Goal: Information Seeking & Learning: Check status

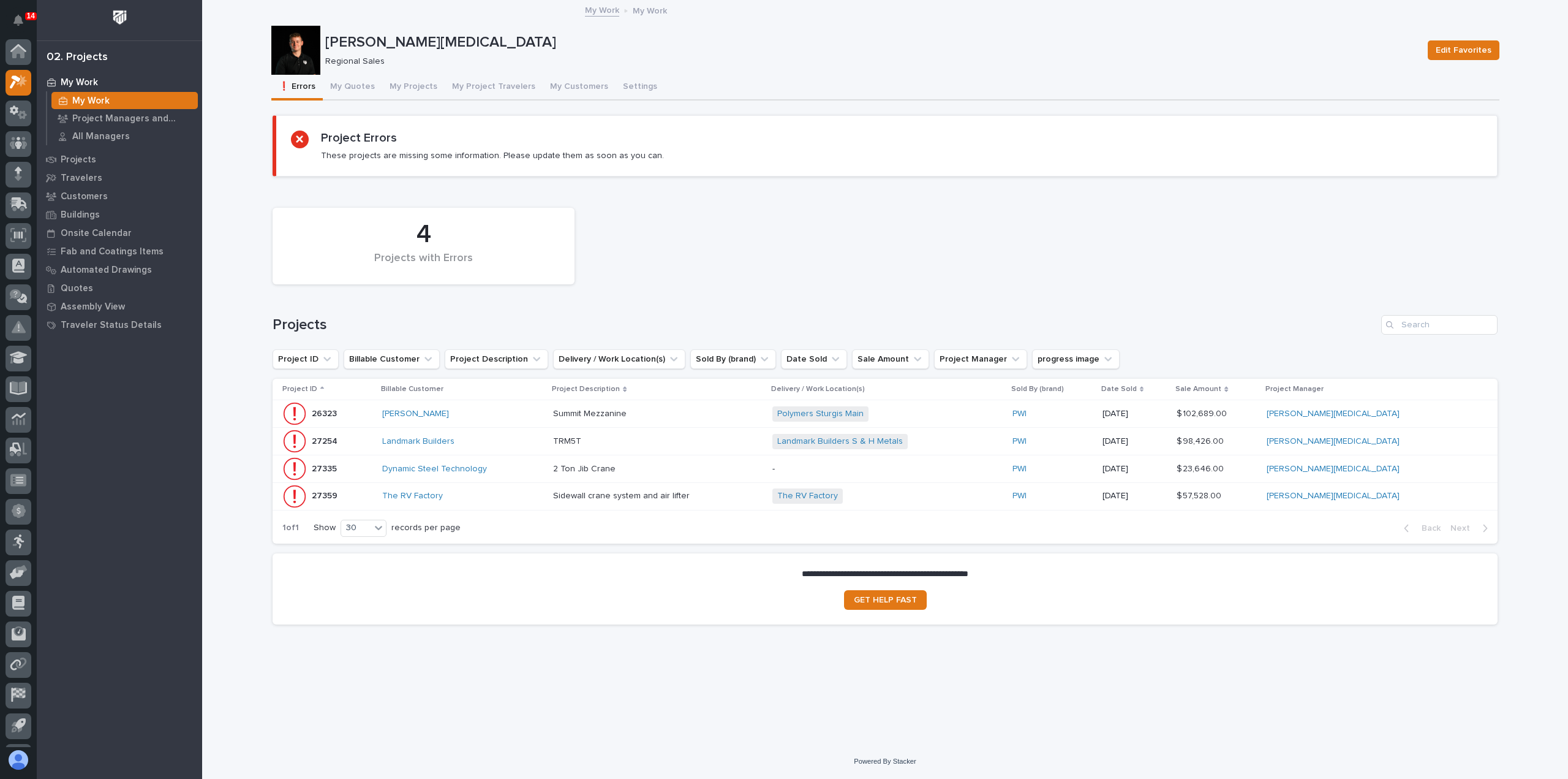
scroll to position [27, 0]
click at [333, 86] on button "My Quotes" at bounding box center [352, 88] width 59 height 26
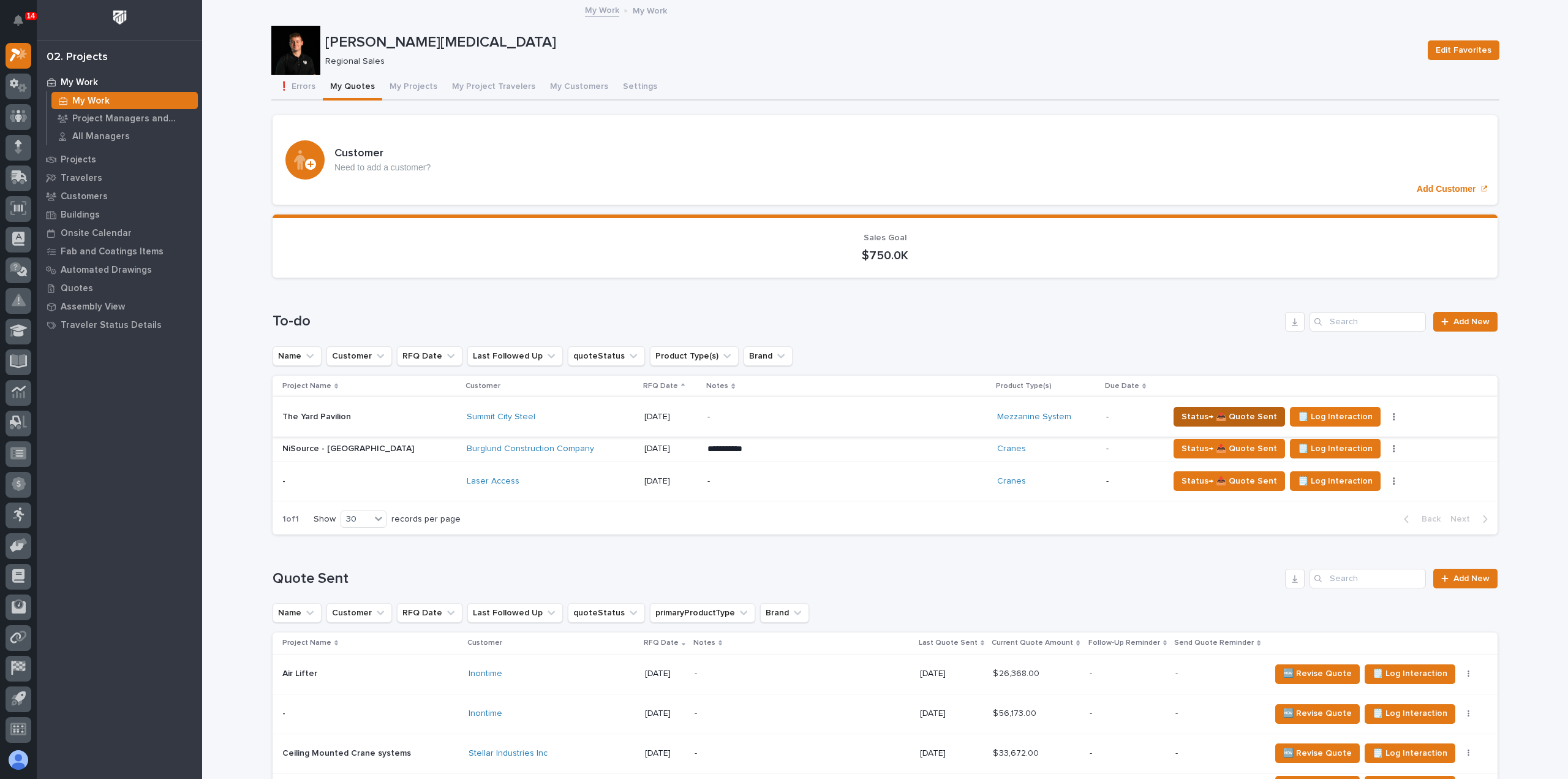
click at [1204, 414] on span "Status→ 📤 Quote Sent" at bounding box center [1229, 417] width 96 height 15
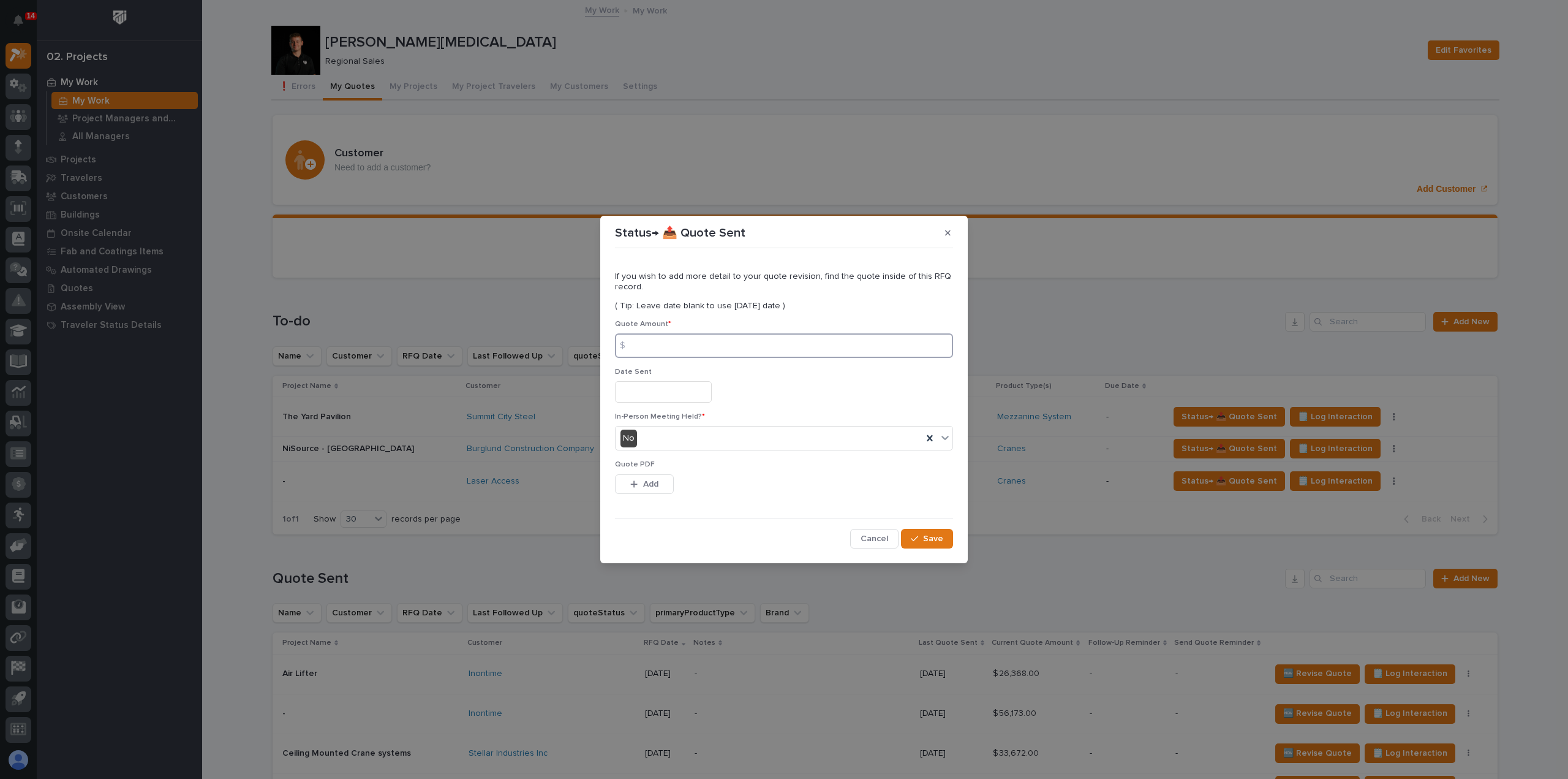
click at [678, 342] on input at bounding box center [784, 345] width 338 height 24
type input "99618"
click at [655, 400] on input "text" at bounding box center [664, 392] width 97 height 21
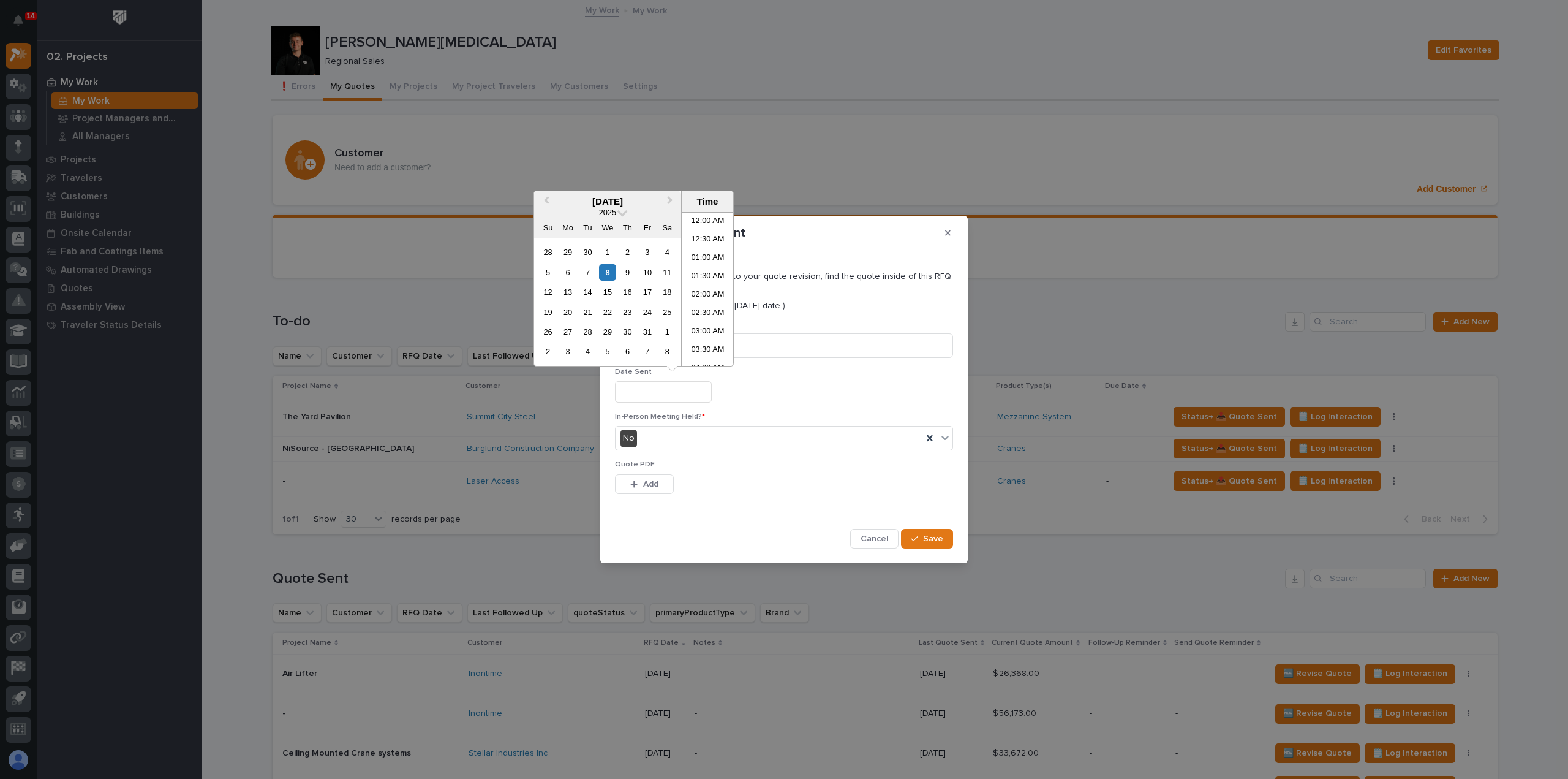
scroll to position [502, 0]
click at [605, 269] on div "8" at bounding box center [607, 272] width 16 height 16
type input "**********"
click at [659, 438] on div "No" at bounding box center [769, 439] width 307 height 20
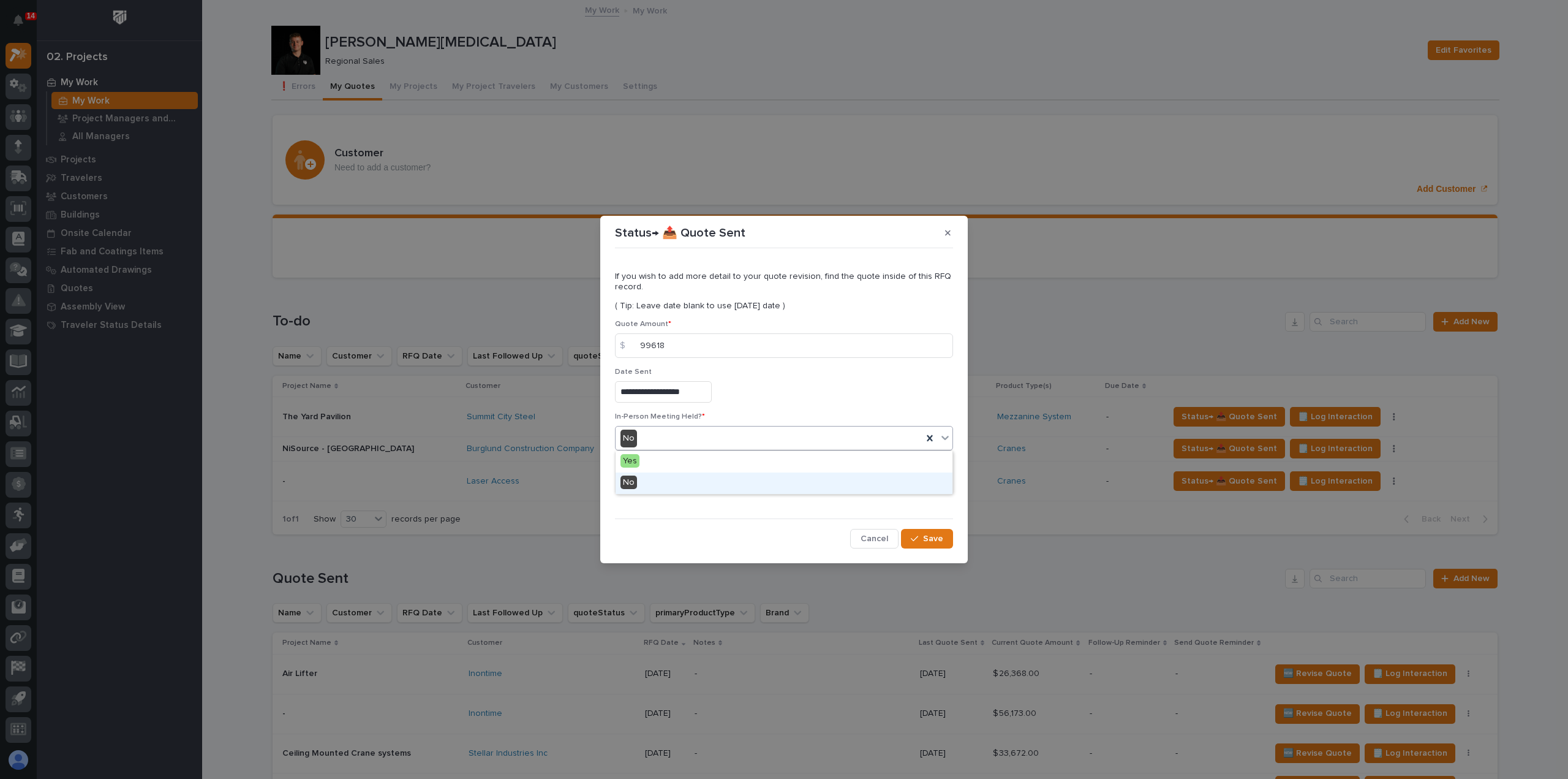
click at [664, 485] on div "No" at bounding box center [784, 483] width 337 height 21
click at [663, 484] on button "Add" at bounding box center [645, 484] width 58 height 19
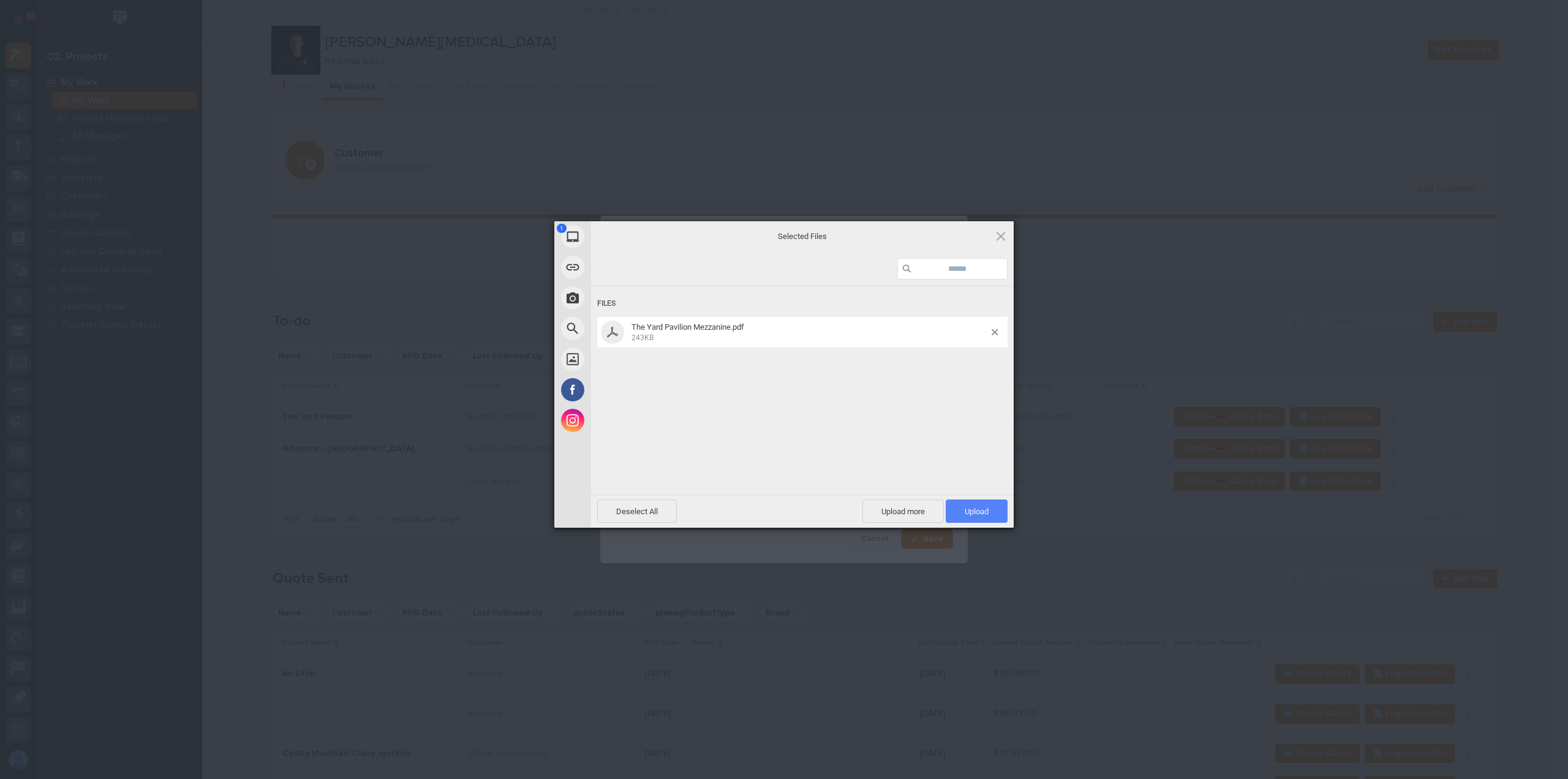
click at [960, 514] on span "Upload 1" at bounding box center [976, 511] width 62 height 24
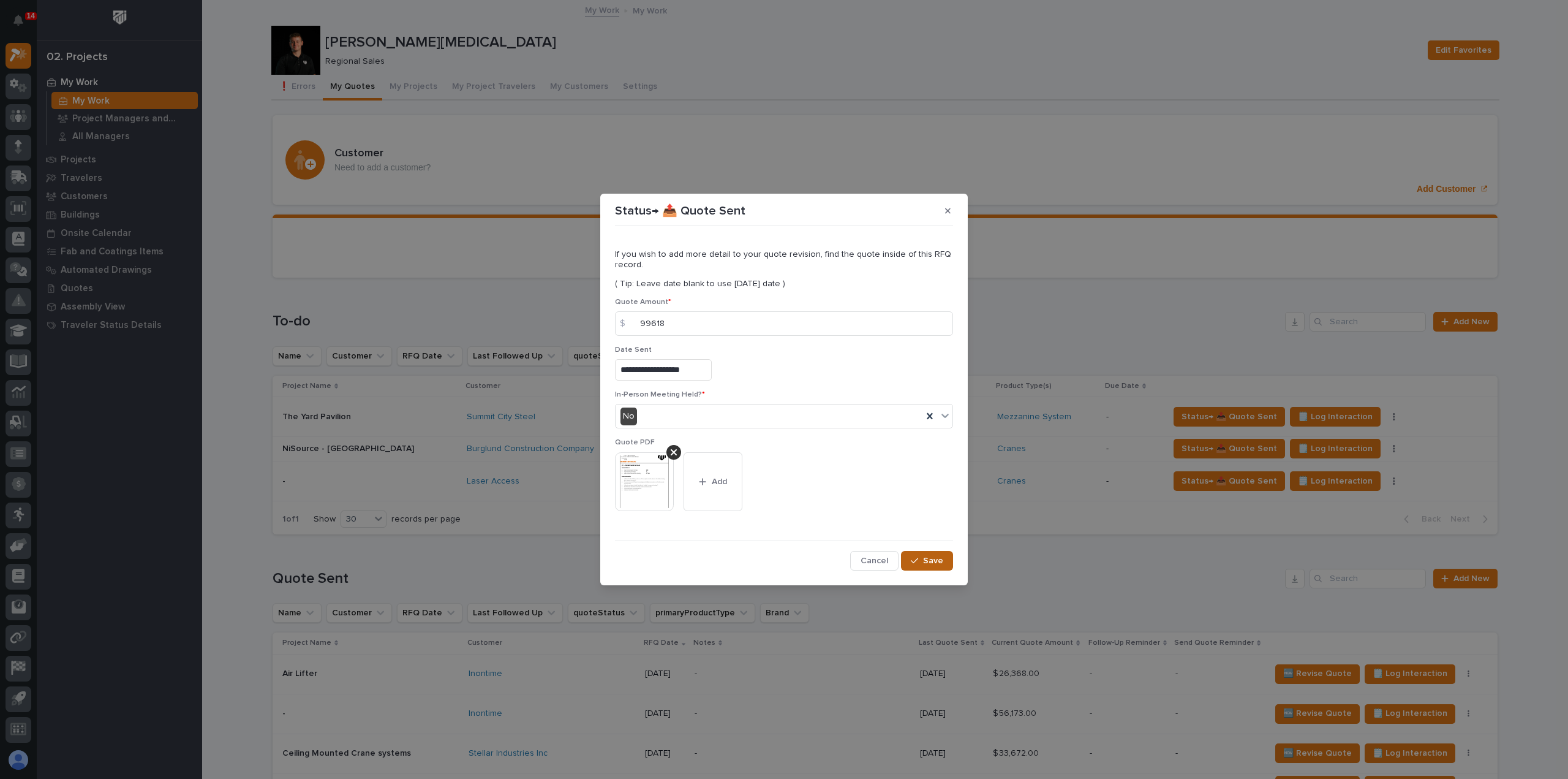
click at [924, 559] on span "Save" at bounding box center [933, 560] width 20 height 11
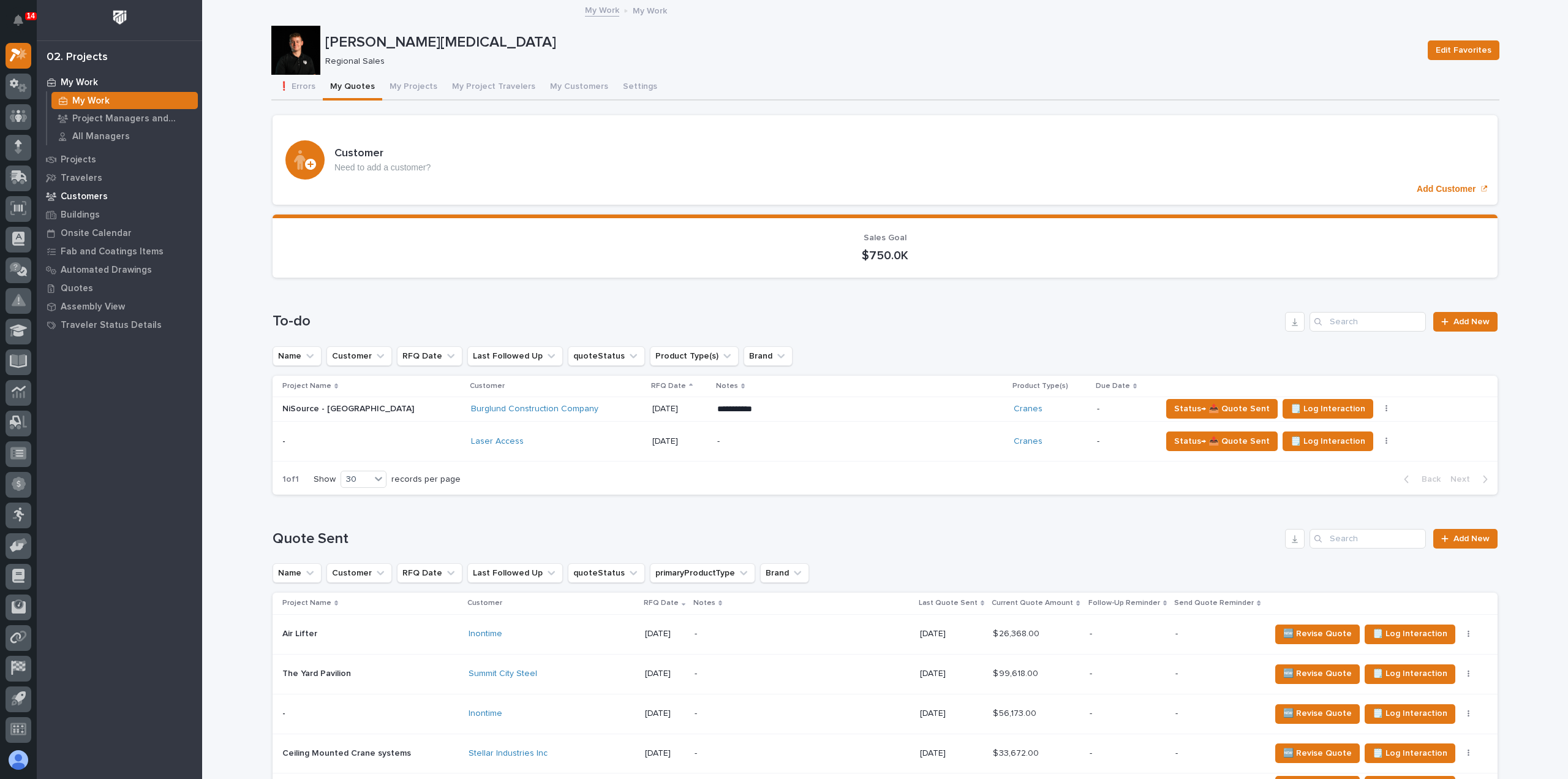
click at [81, 196] on p "Customers" at bounding box center [84, 196] width 47 height 11
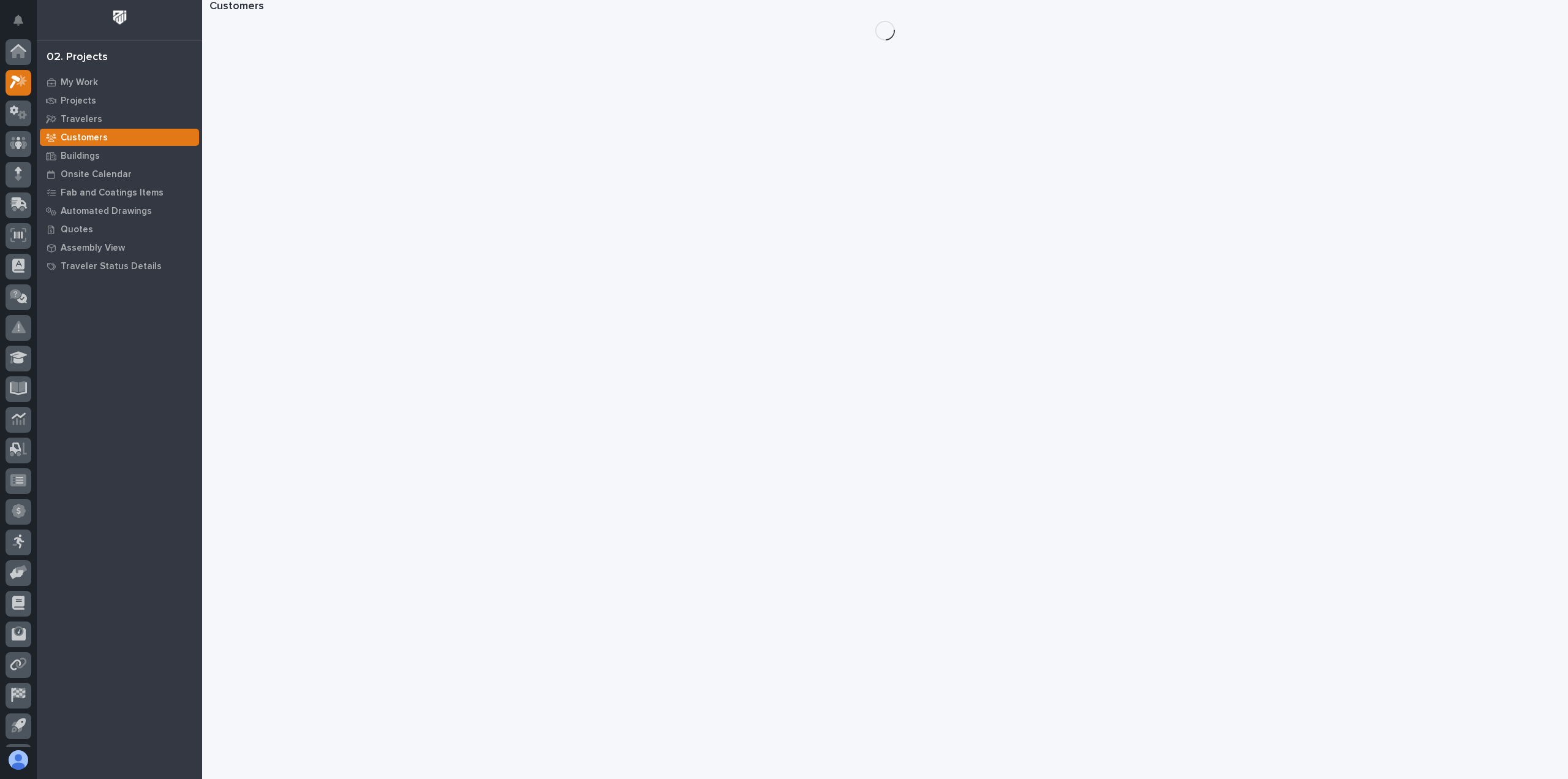
scroll to position [27, 0]
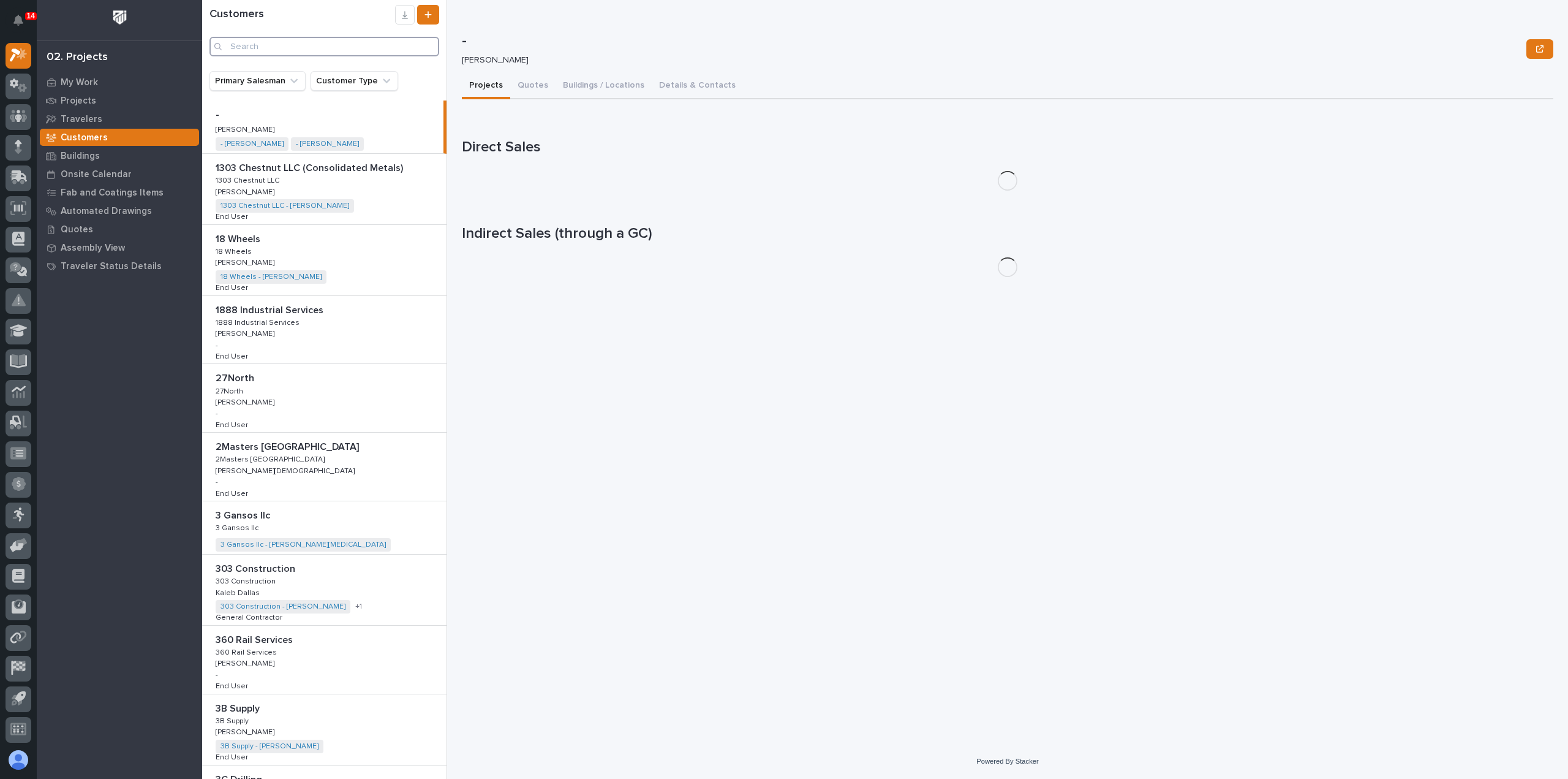
click at [297, 43] on input "Search" at bounding box center [324, 46] width 230 height 19
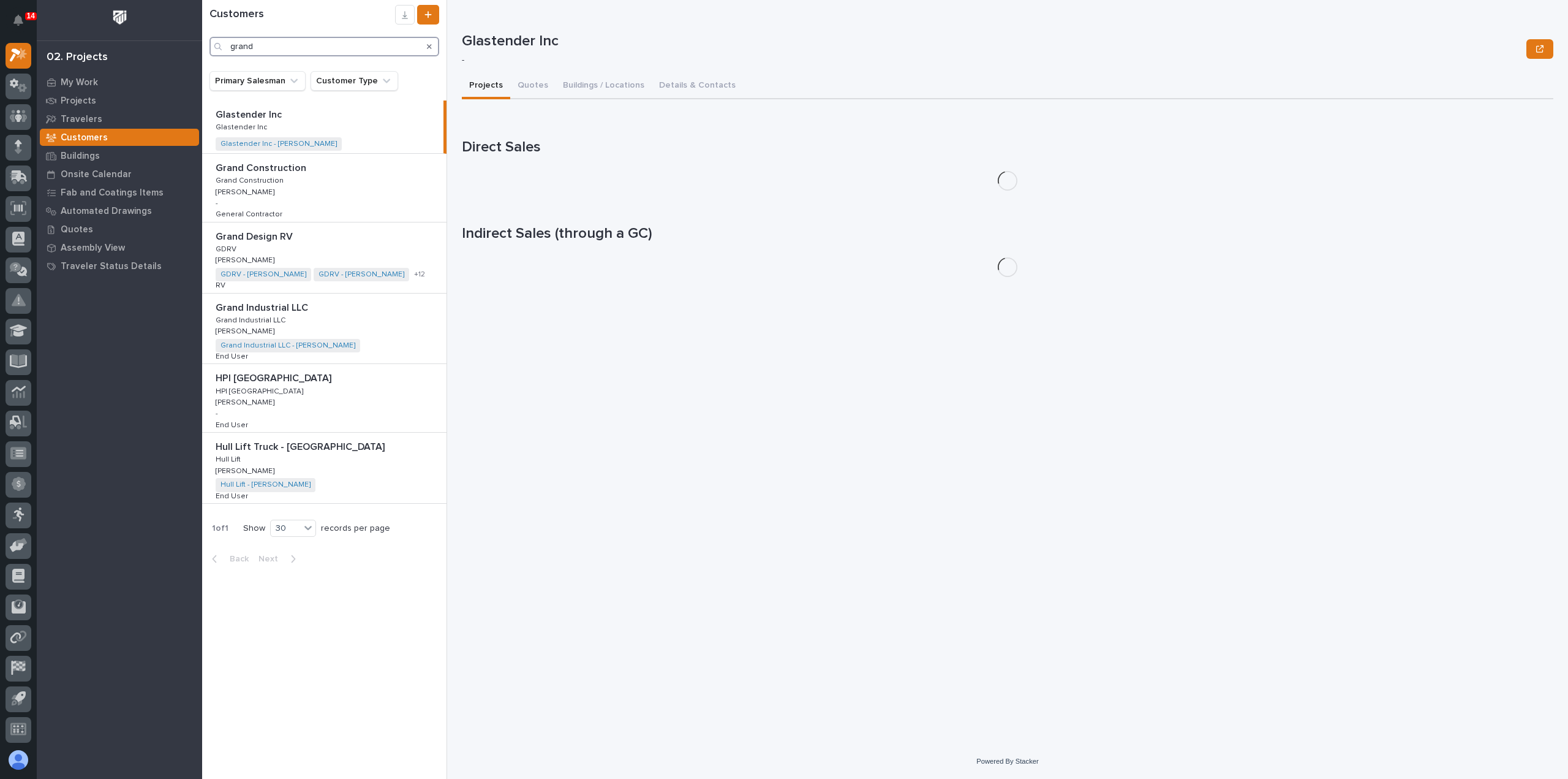
type input "grand"
click at [323, 248] on div "Grand Design RV Grand Design RV GDRV GDRV [PERSON_NAME] [PERSON_NAME] GDRV - [P…" at bounding box center [324, 258] width 245 height 71
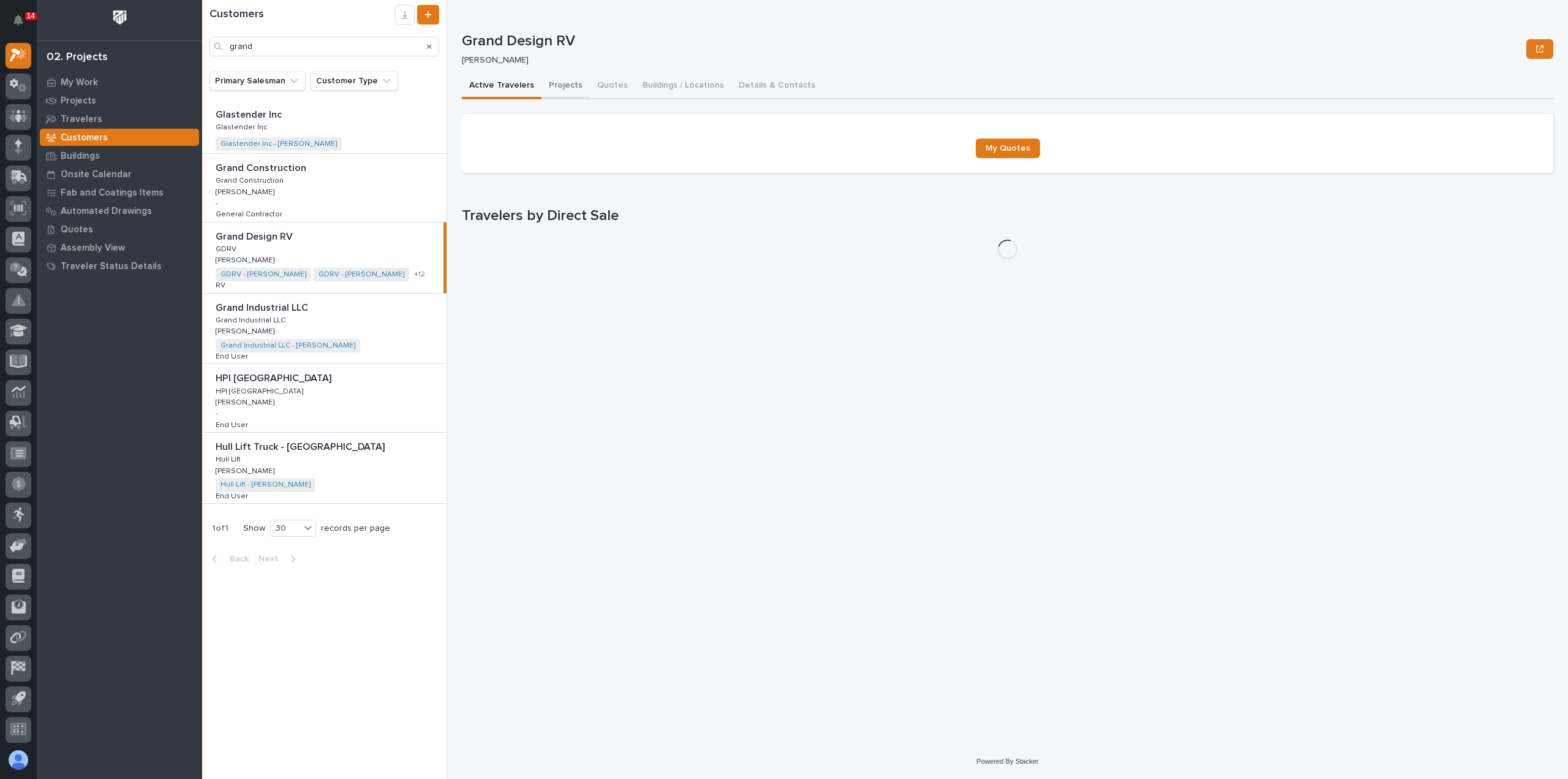
click at [560, 81] on button "Projects" at bounding box center [565, 86] width 48 height 26
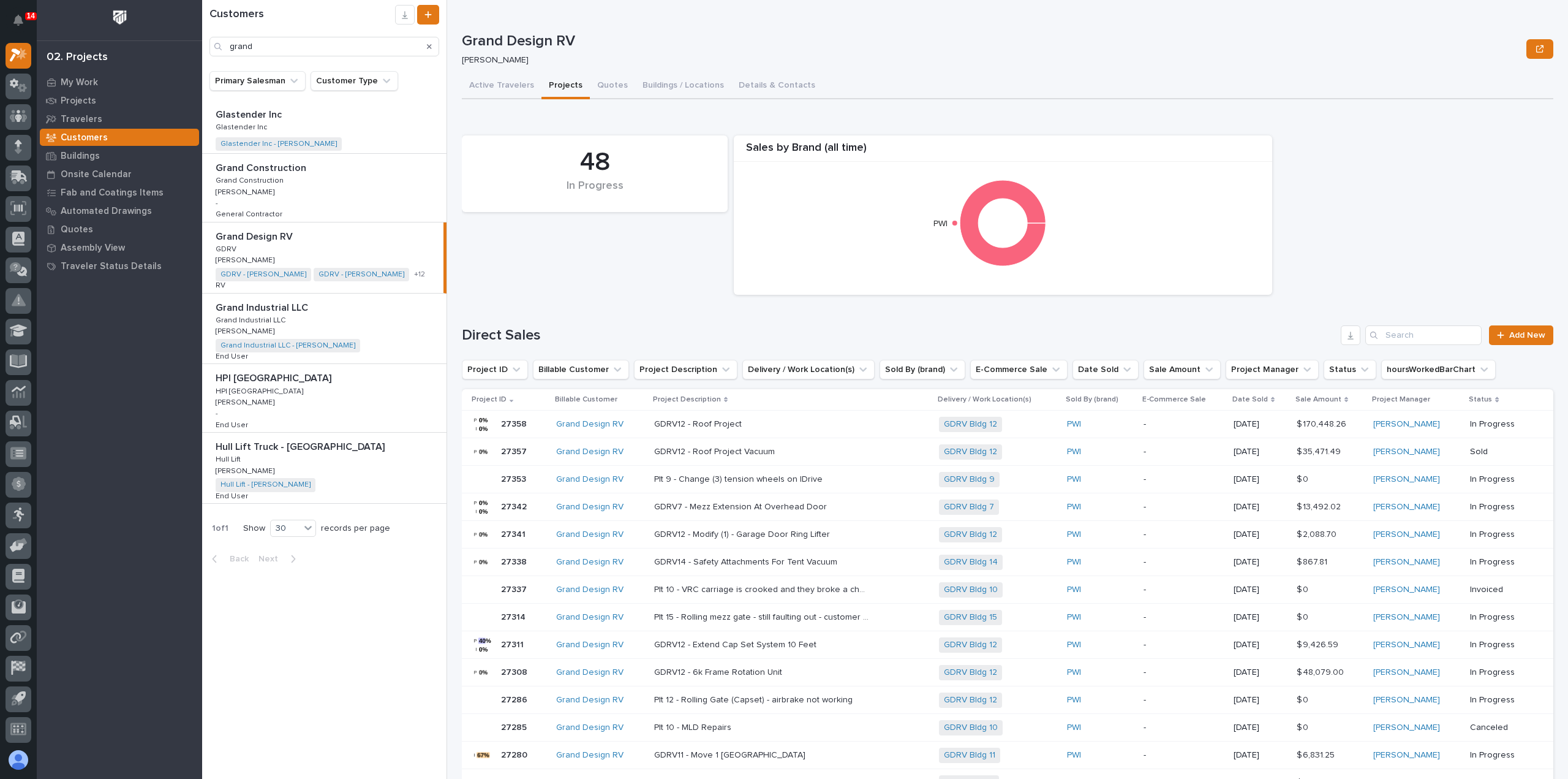
click at [810, 458] on div "GDRV12 - Roof Project Vacuum GDRV12 - Roof Project Vacuum" at bounding box center [792, 452] width 275 height 20
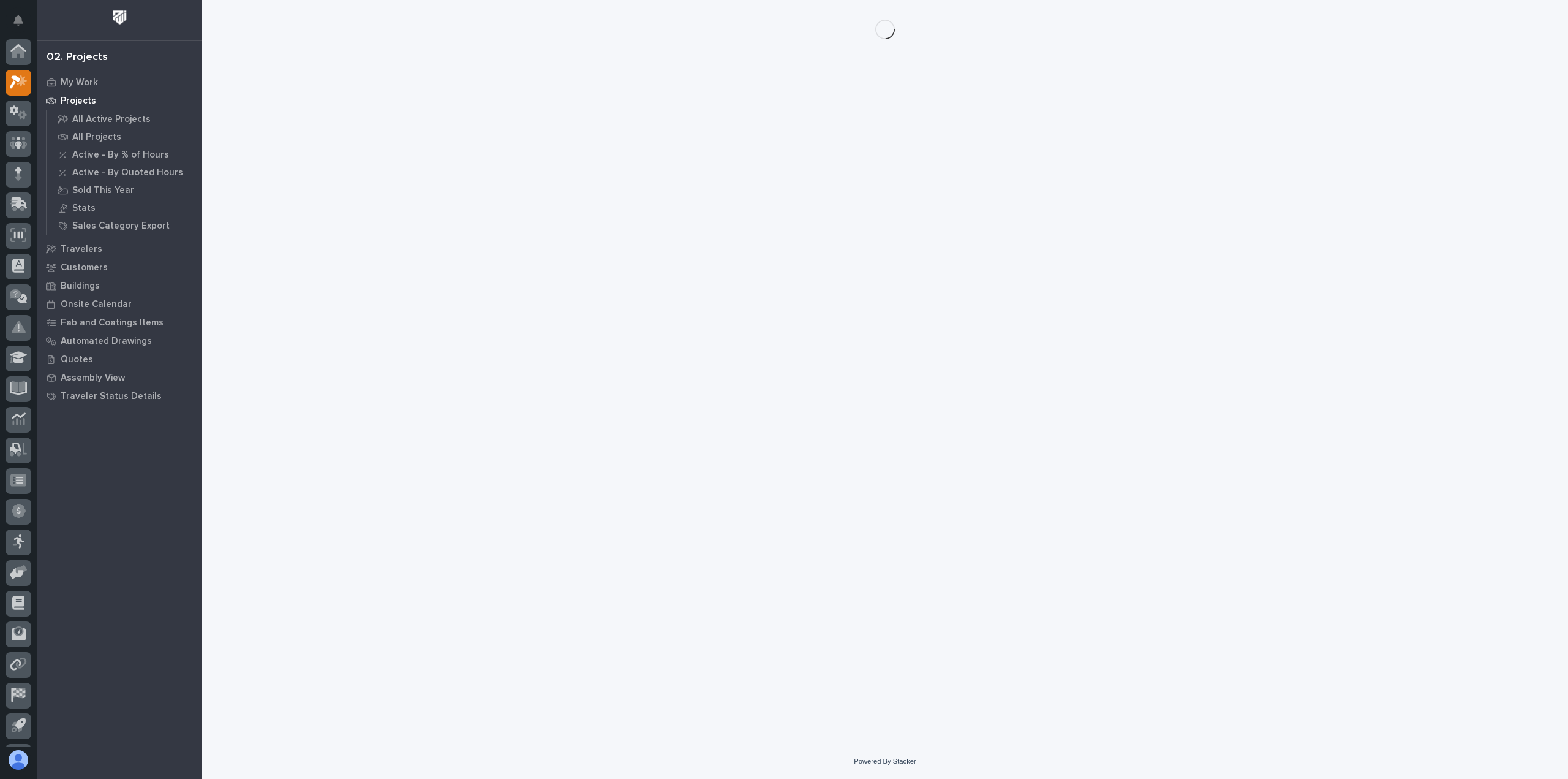
scroll to position [27, 0]
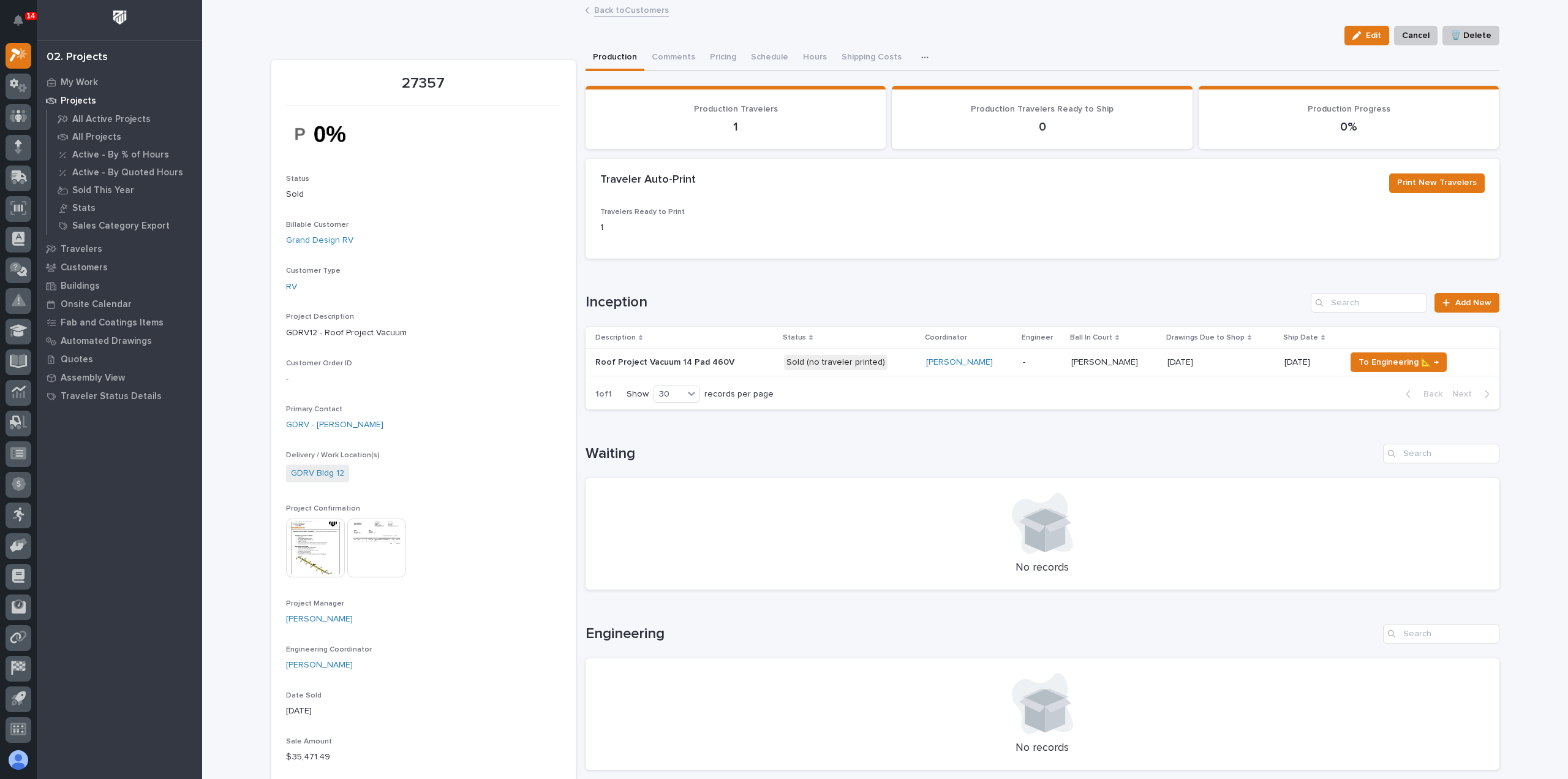
click at [304, 551] on img at bounding box center [315, 548] width 58 height 58
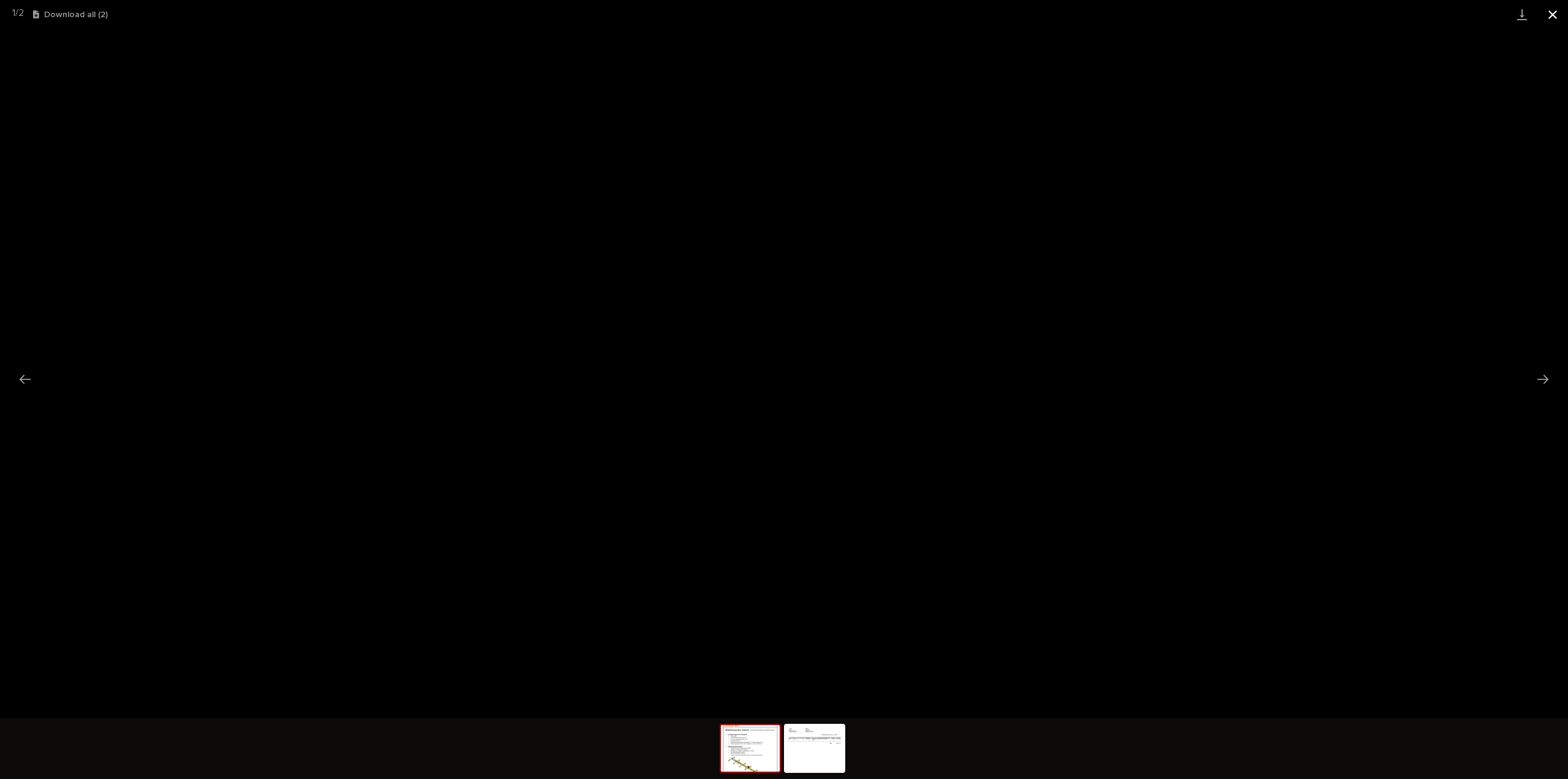
click at [1550, 15] on button "Close gallery" at bounding box center [1552, 14] width 31 height 29
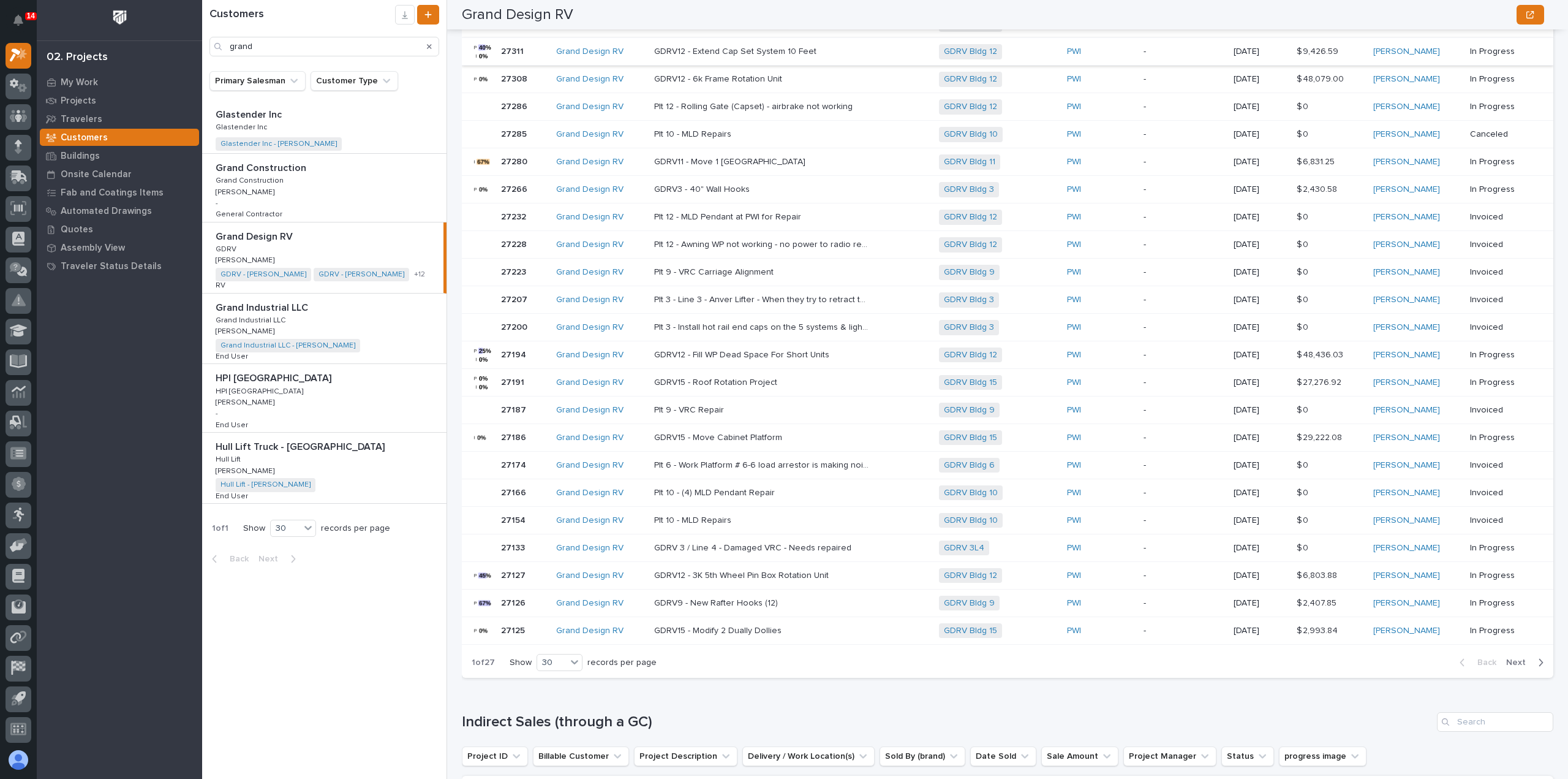
scroll to position [613, 0]
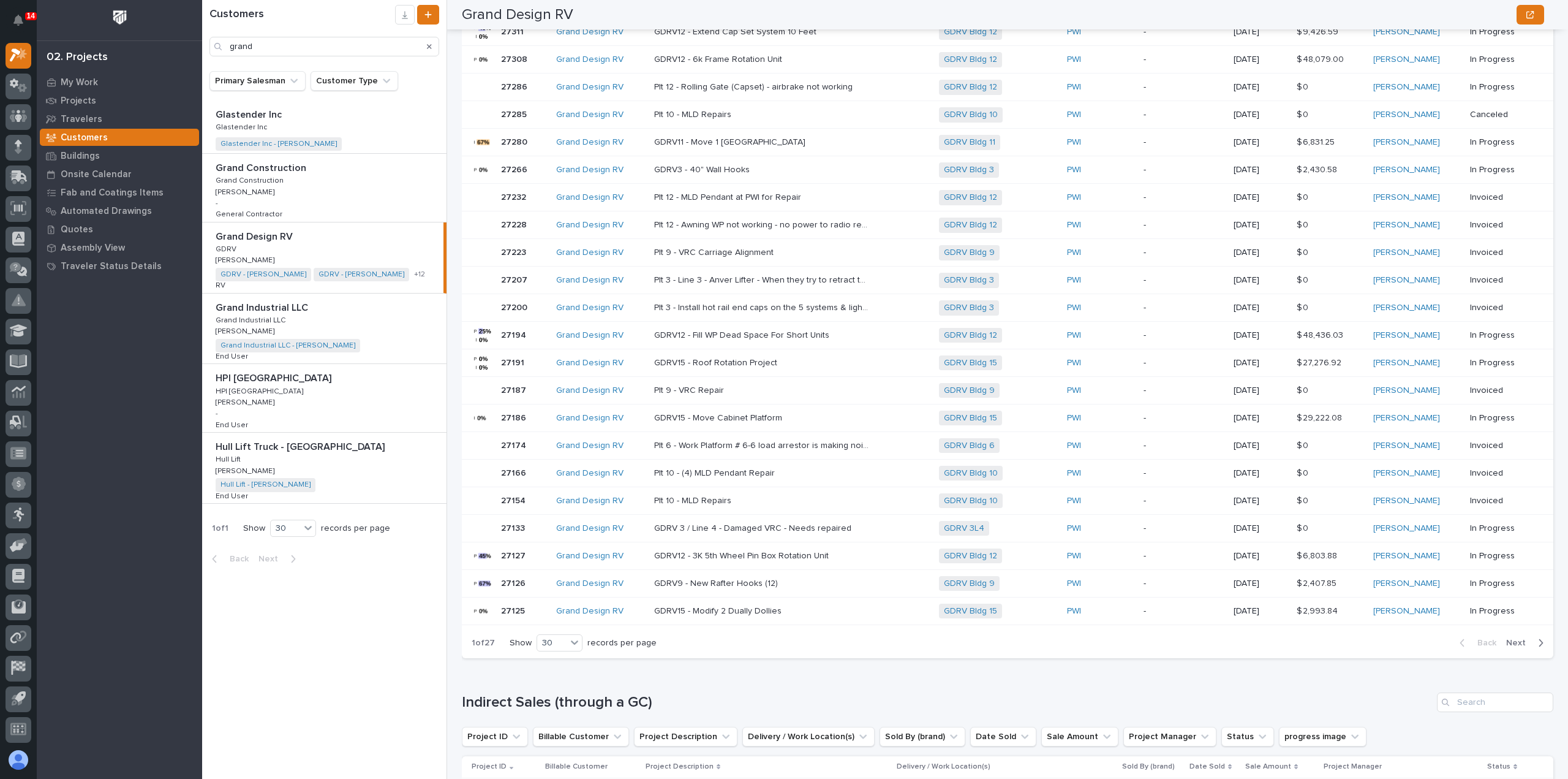
click at [1515, 637] on span "Next" at bounding box center [1520, 642] width 27 height 11
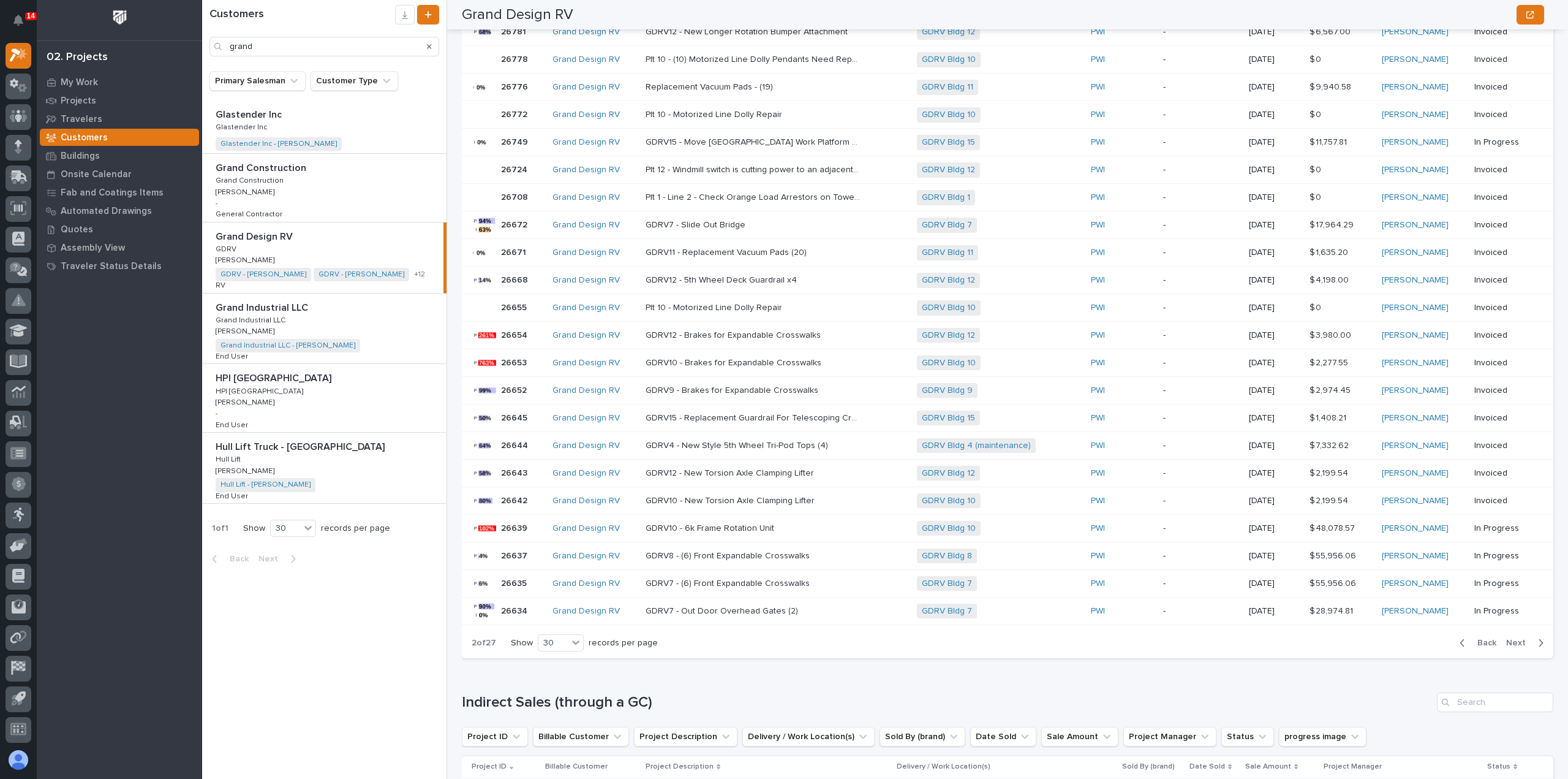
click at [1508, 637] on span "Next" at bounding box center [1520, 642] width 27 height 11
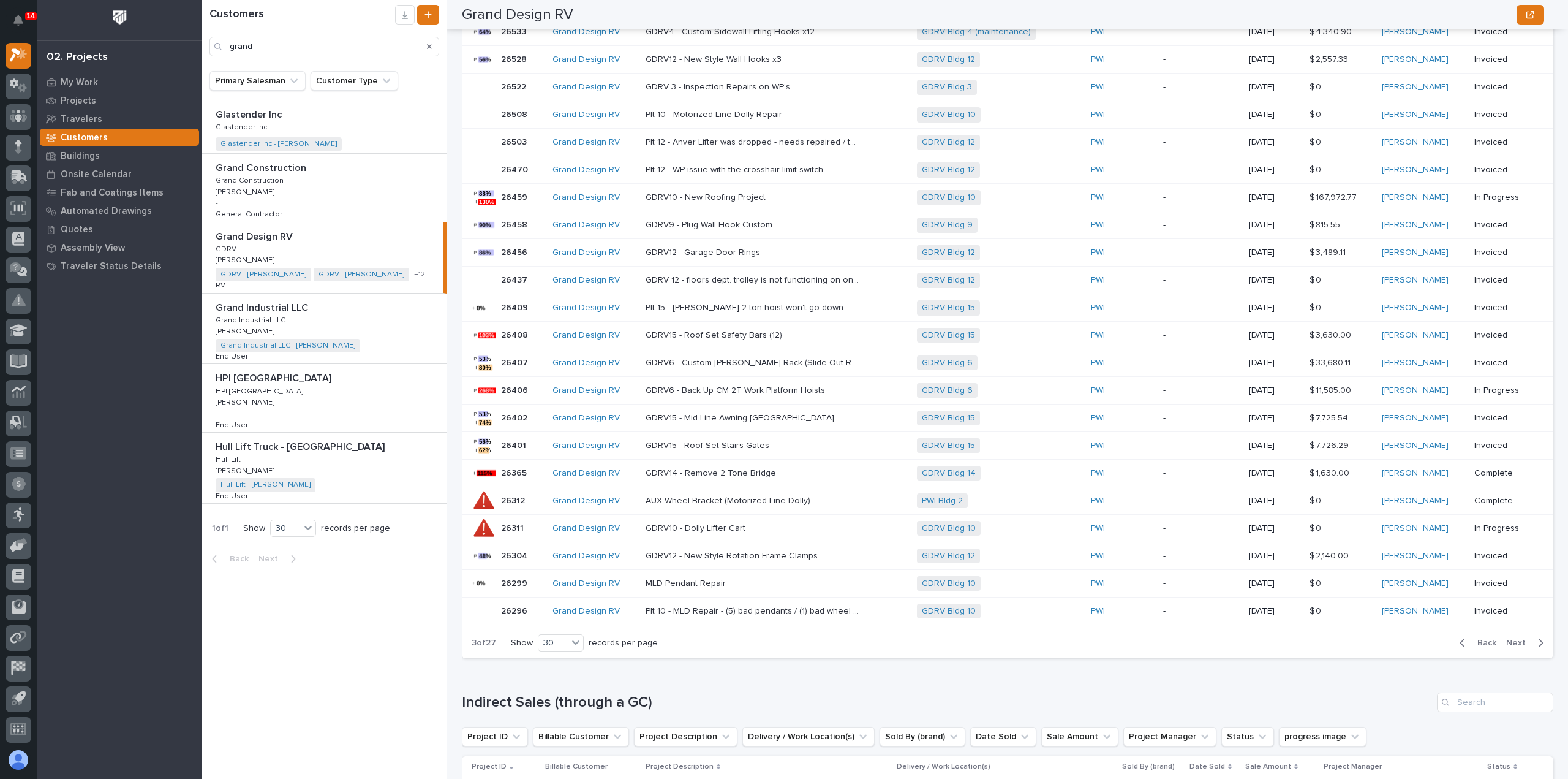
click at [774, 195] on p at bounding box center [752, 198] width 215 height 11
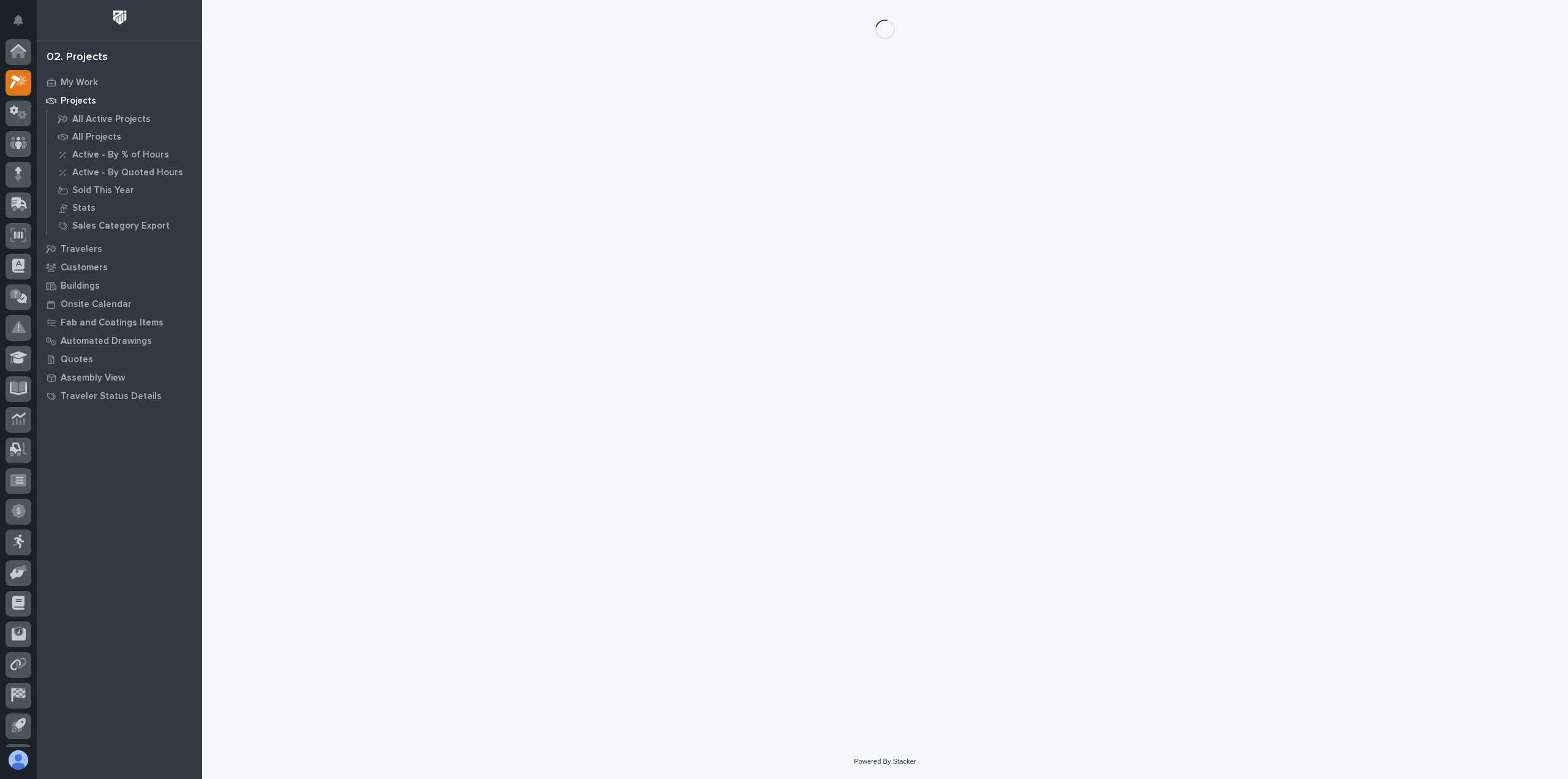
scroll to position [27, 0]
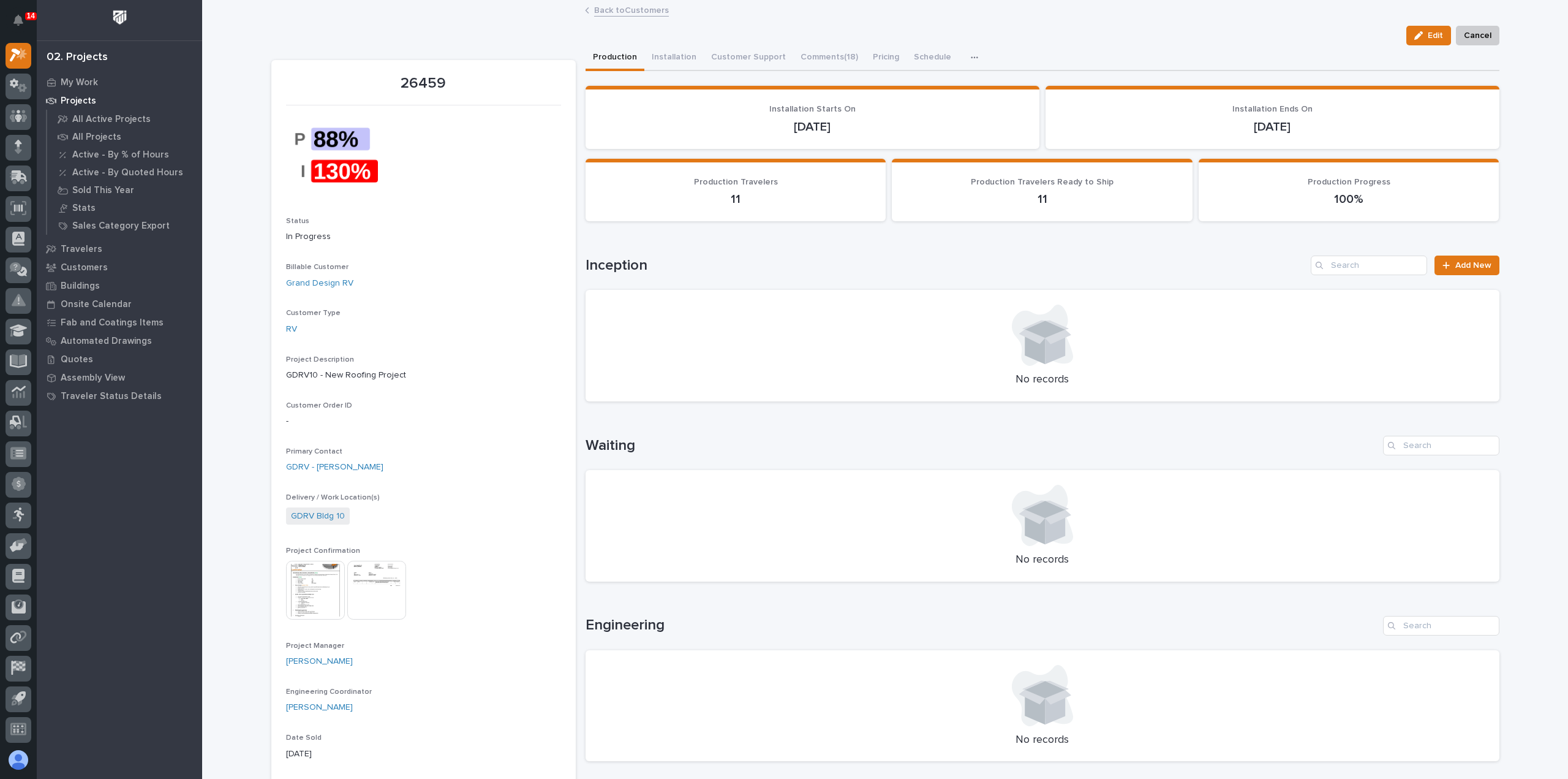
click at [297, 584] on img at bounding box center [315, 590] width 58 height 58
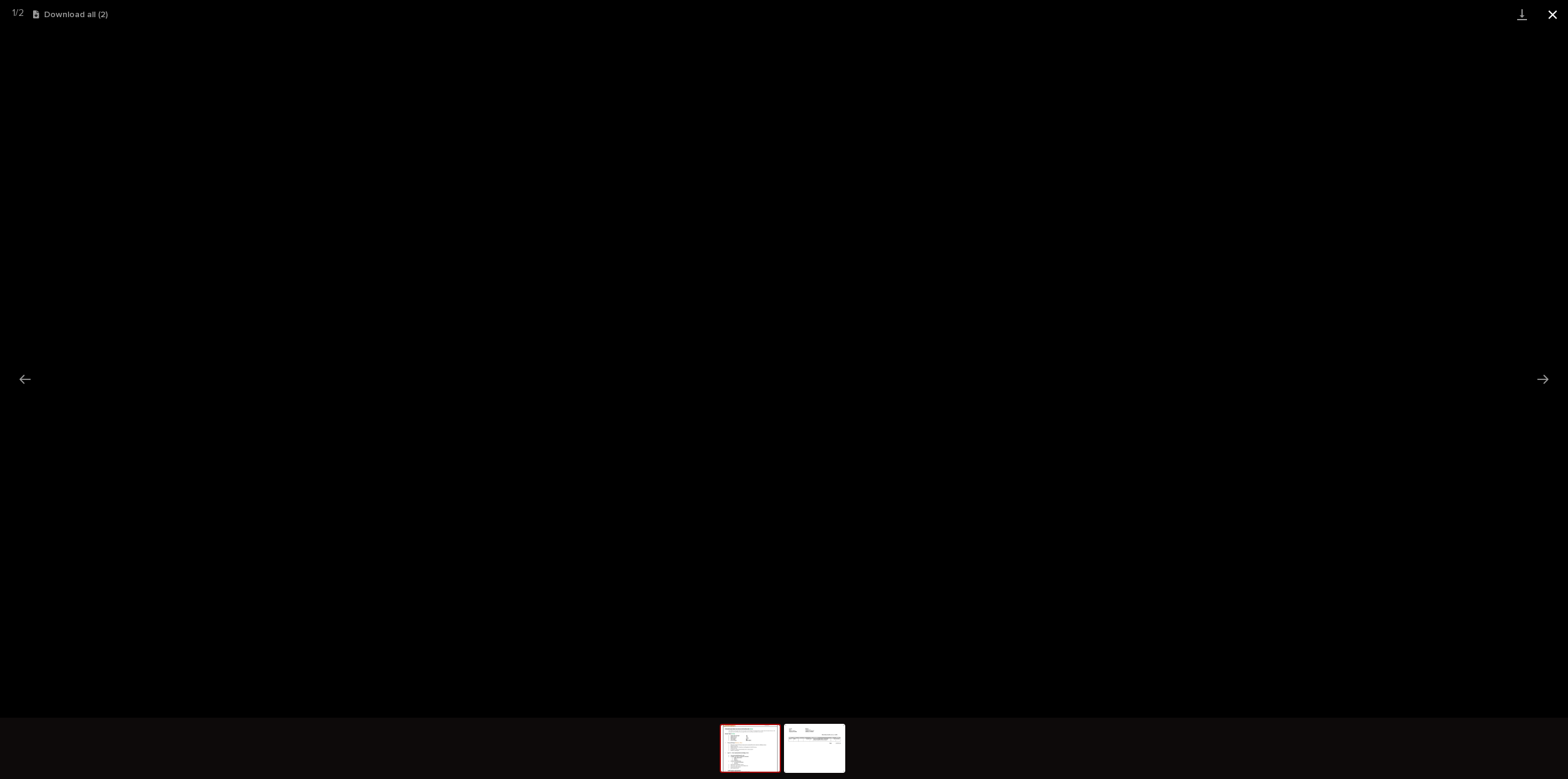
click at [1554, 19] on button "Close gallery" at bounding box center [1552, 14] width 31 height 29
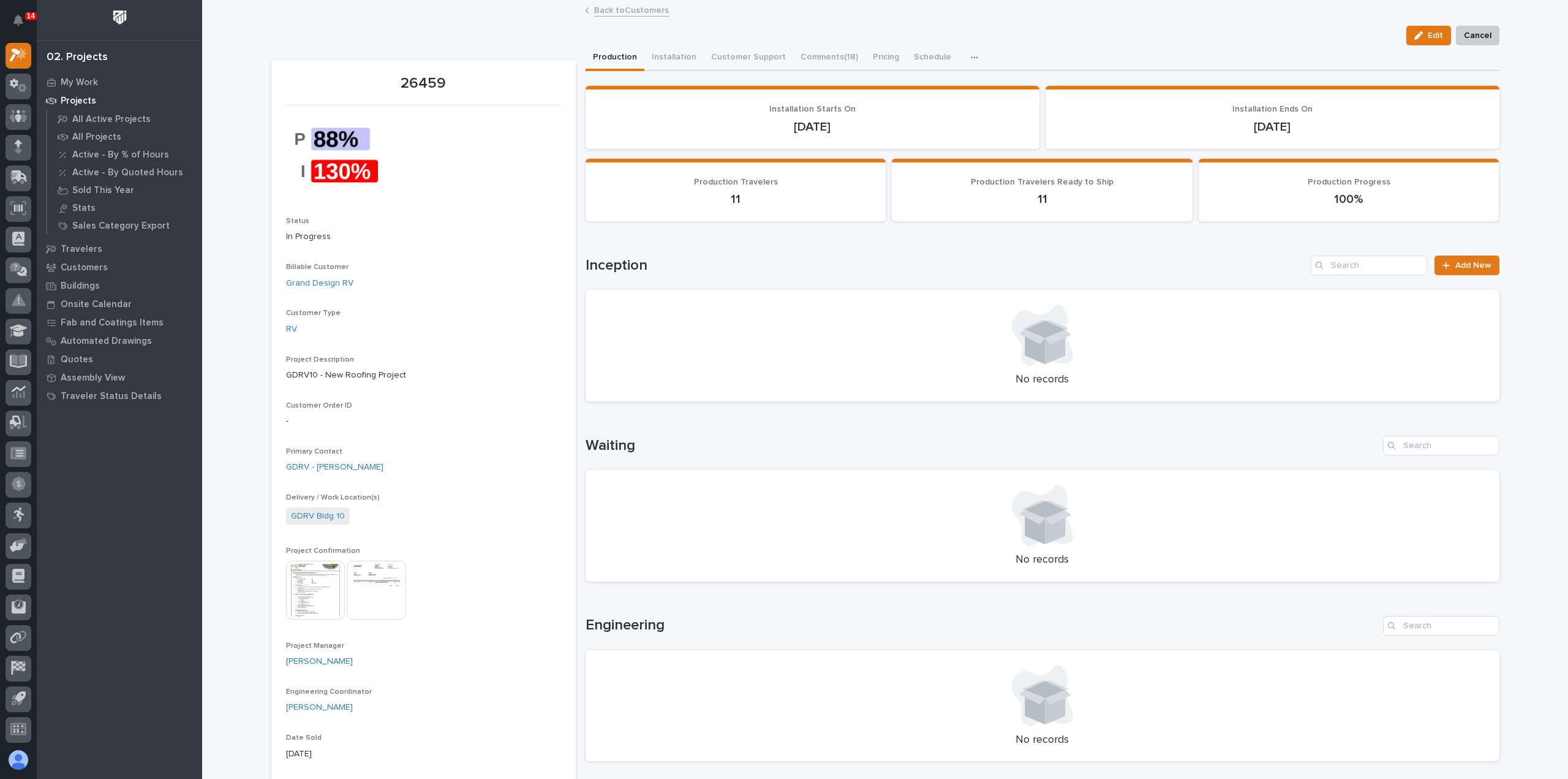
click at [645, 11] on link "Back to Customers" at bounding box center [631, 9] width 75 height 14
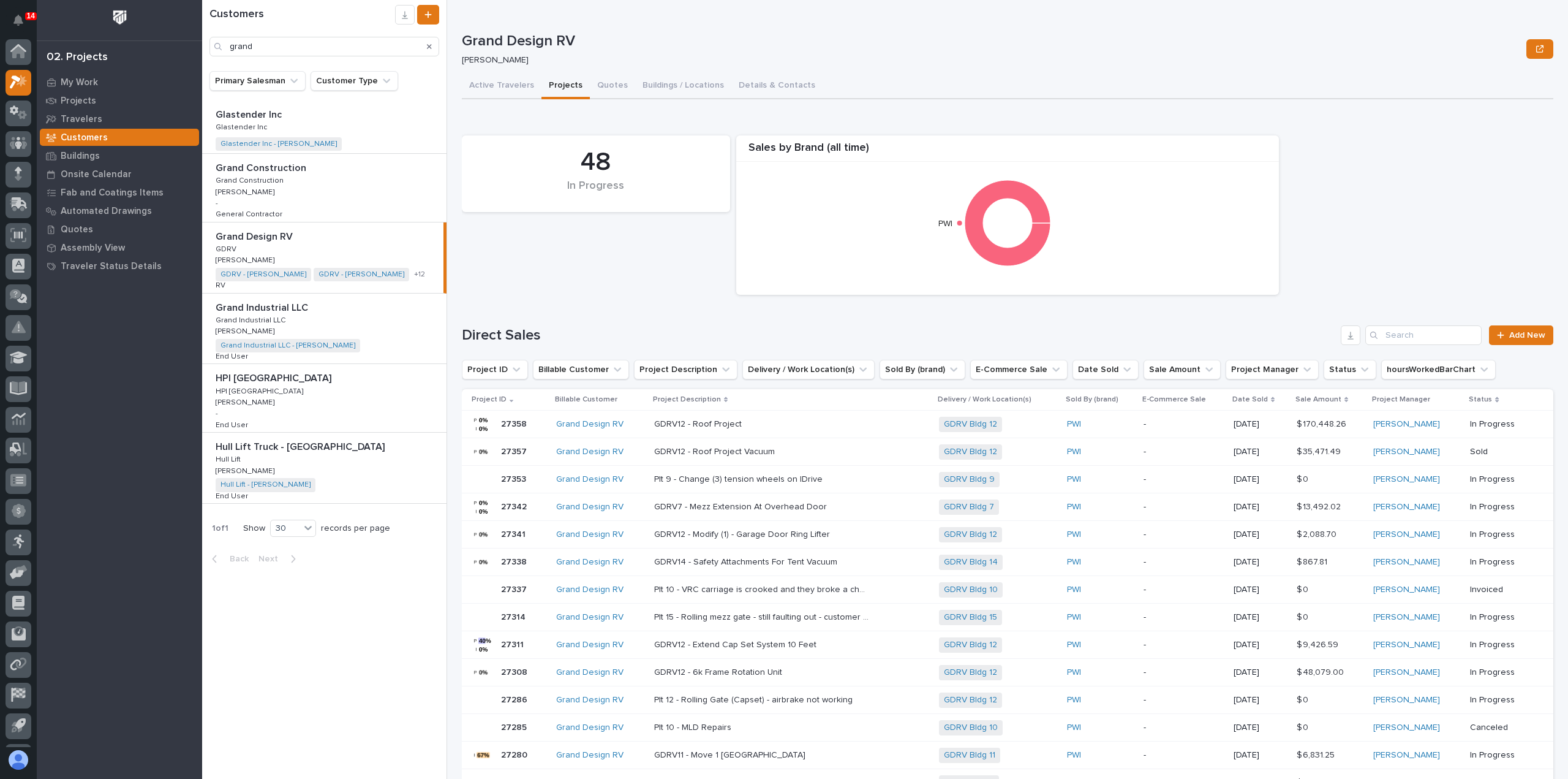
scroll to position [27, 0]
